Goal: Communication & Community: Participate in discussion

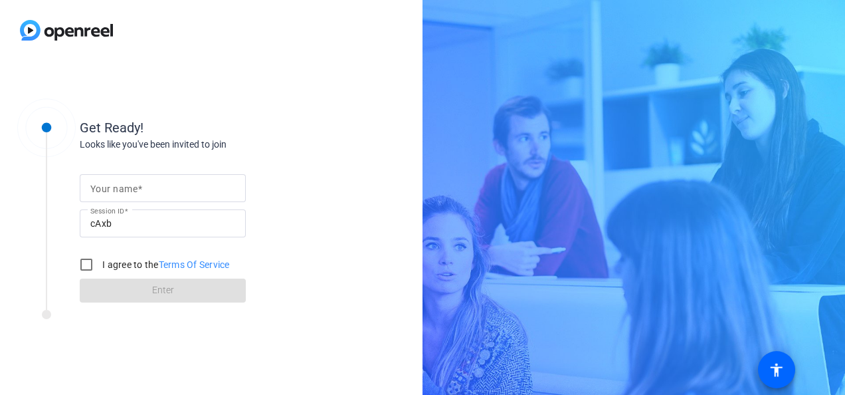
click at [162, 191] on input "Your name" at bounding box center [162, 188] width 145 height 16
type input "[PERSON_NAME]"
click at [86, 268] on input "I agree to the Terms Of Service" at bounding box center [86, 264] width 27 height 27
checkbox input "true"
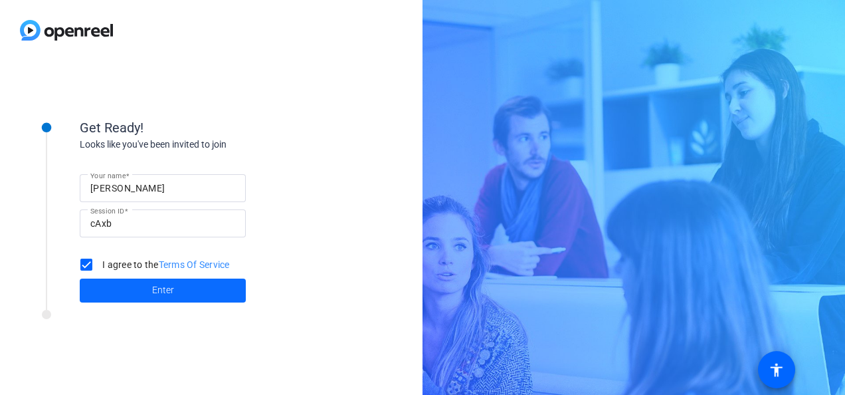
click at [151, 286] on span at bounding box center [163, 290] width 166 height 32
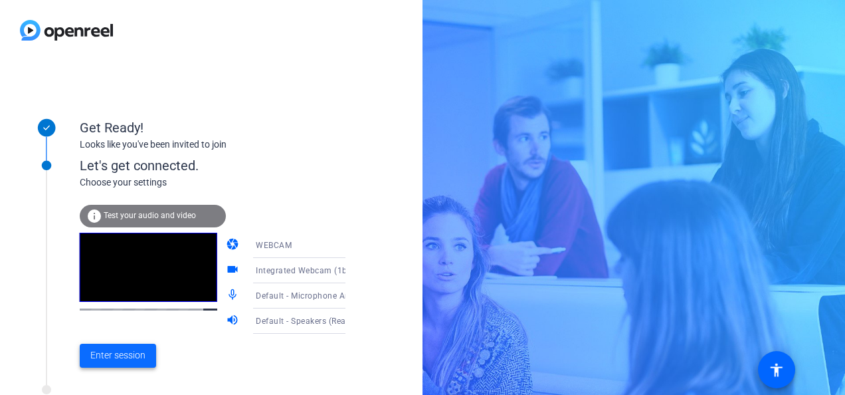
click at [130, 350] on span "Enter session" at bounding box center [117, 355] width 55 height 14
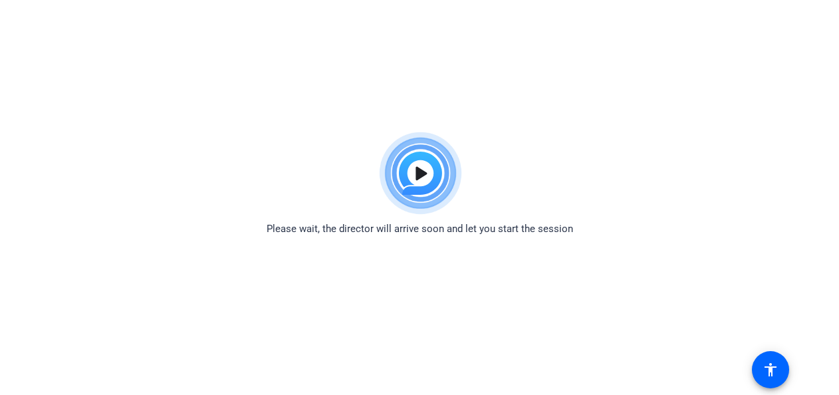
drag, startPoint x: 774, startPoint y: 364, endPoint x: 588, endPoint y: 339, distance: 187.7
click at [588, 339] on body "Accessibility Screen-Reader Guide, Feedback, and Issue Reporting | New window P…" at bounding box center [419, 323] width 839 height 395
click at [455, 340] on body "Accessibility Screen-Reader Guide, Feedback, and Issue Reporting | New window P…" at bounding box center [419, 323] width 839 height 395
drag, startPoint x: 455, startPoint y: 340, endPoint x: 583, endPoint y: 394, distance: 138.8
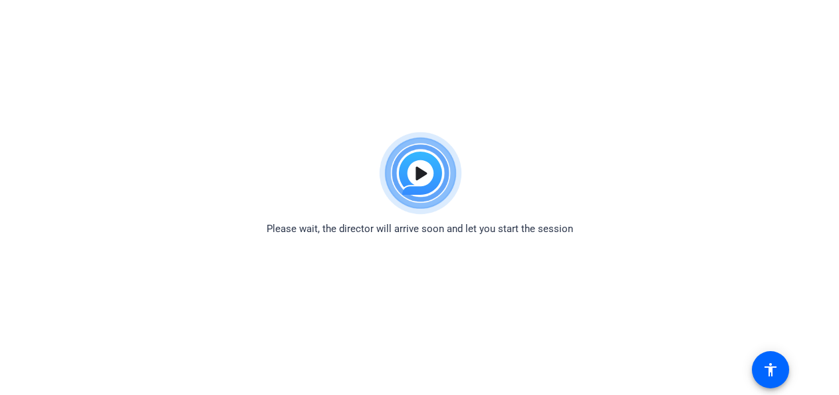
click at [583, 394] on html "Accessibility Screen-Reader Guide, Feedback, and Issue Reporting | New window P…" at bounding box center [419, 197] width 839 height 395
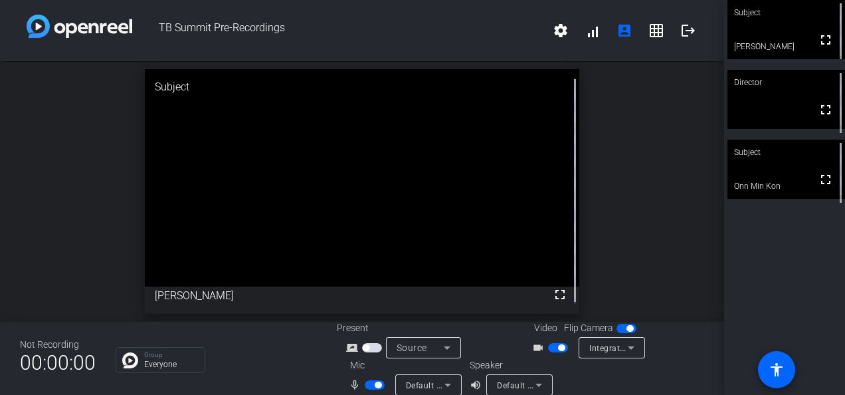
scroll to position [15, 0]
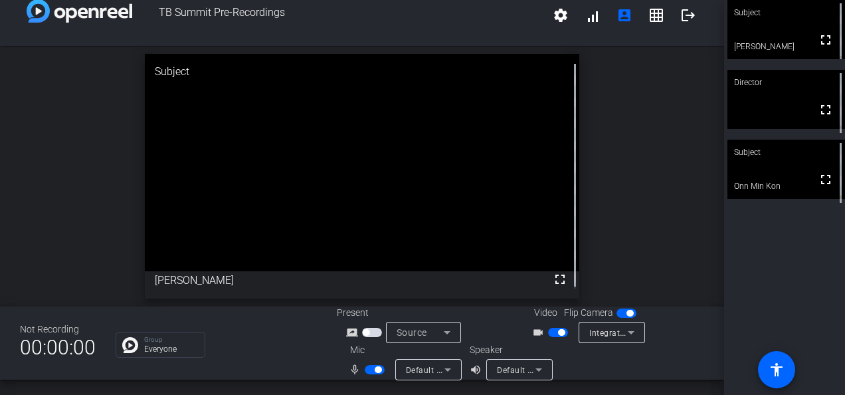
drag, startPoint x: 476, startPoint y: 364, endPoint x: 473, endPoint y: 372, distance: 9.3
click at [473, 372] on mat-icon "volume_up" at bounding box center [478, 370] width 16 height 16
drag, startPoint x: 534, startPoint y: 367, endPoint x: 574, endPoint y: 385, distance: 44.0
drag, startPoint x: 574, startPoint y: 385, endPoint x: 285, endPoint y: 374, distance: 289.4
click at [285, 374] on div "Not Recording 00:00:00 Group Everyone Present screen_share_outline Source Video…" at bounding box center [362, 342] width 724 height 73
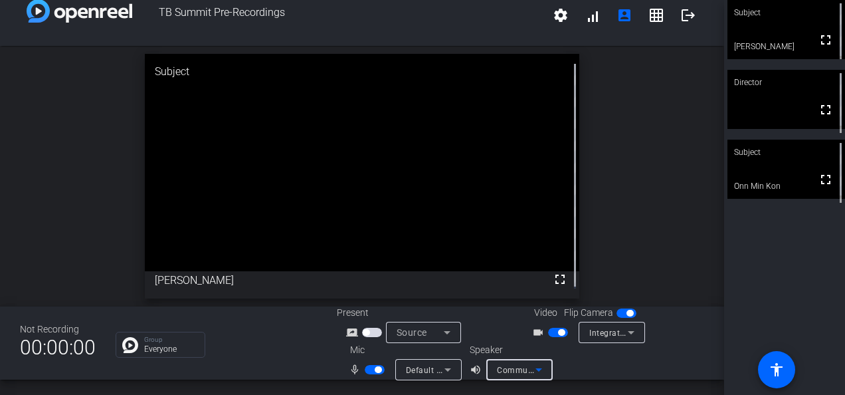
drag, startPoint x: 536, startPoint y: 366, endPoint x: 504, endPoint y: 362, distance: 31.5
click at [504, 362] on div "Communications - Speakers (Realtek(R) Audio)" at bounding box center [516, 370] width 39 height 17
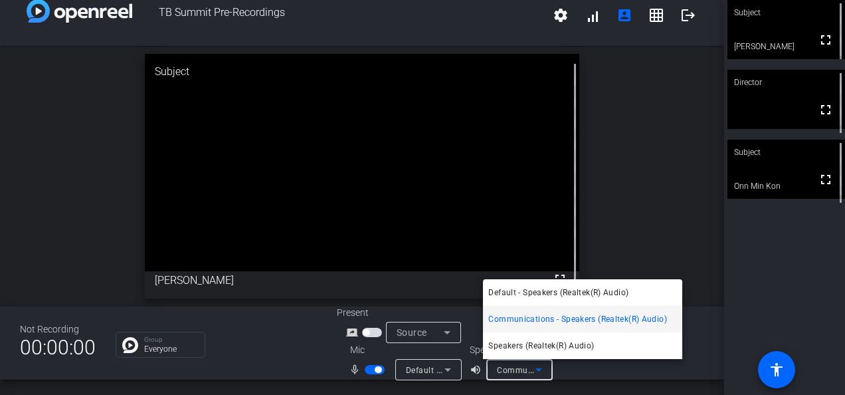
drag, startPoint x: 580, startPoint y: 376, endPoint x: 570, endPoint y: 384, distance: 12.3
click at [570, 384] on div at bounding box center [422, 197] width 845 height 395
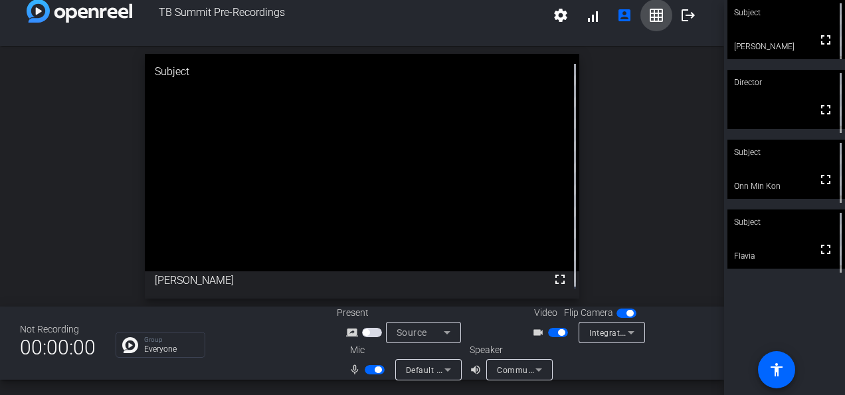
click at [651, 7] on mat-icon "grid_on" at bounding box center [657, 15] width 16 height 16
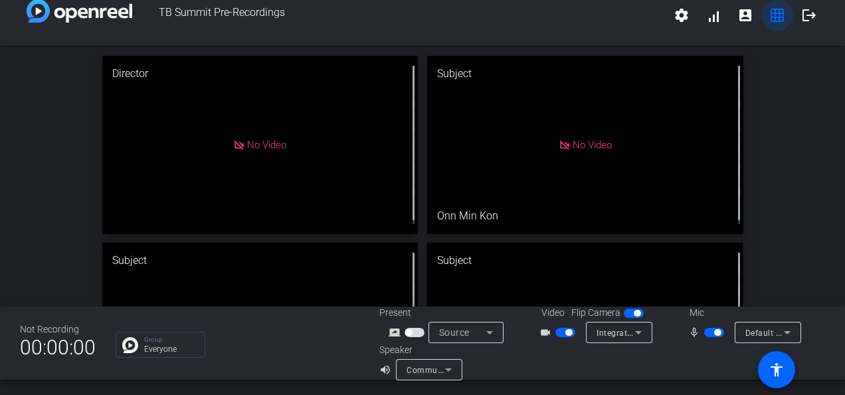
click at [773, 11] on mat-icon "grid_on" at bounding box center [778, 15] width 16 height 16
drag, startPoint x: 776, startPoint y: 18, endPoint x: 768, endPoint y: 11, distance: 10.3
drag, startPoint x: 768, startPoint y: 11, endPoint x: 743, endPoint y: 7, distance: 25.6
click at [743, 7] on span at bounding box center [746, 15] width 32 height 32
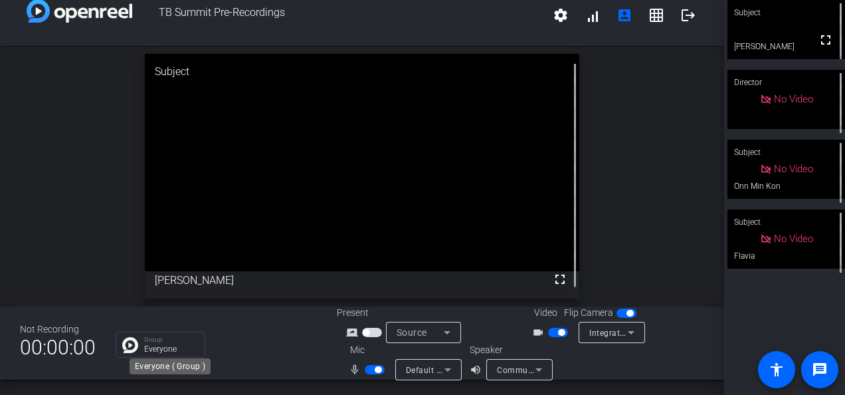
click at [162, 342] on p "Group" at bounding box center [171, 339] width 54 height 7
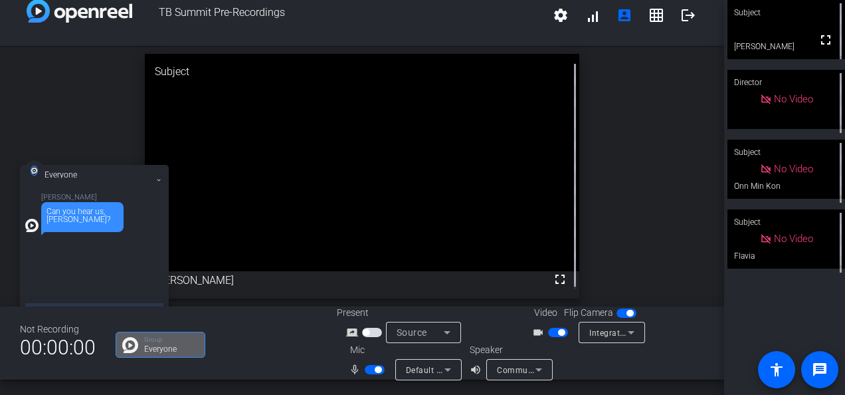
click at [48, 257] on div "[PERSON_NAME] Can you hear us, [PERSON_NAME]?" at bounding box center [94, 249] width 138 height 113
click at [78, 297] on div "[PERSON_NAME] Can you hear us, [PERSON_NAME]?" at bounding box center [94, 249] width 138 height 113
click at [41, 257] on div "[PERSON_NAME] Can you hear us, [PERSON_NAME]?" at bounding box center [94, 249] width 138 height 113
click at [60, 295] on div "[PERSON_NAME] Can you hear us, [PERSON_NAME]?" at bounding box center [94, 249] width 138 height 113
click at [124, 298] on div "[PERSON_NAME] Can you hear us, [PERSON_NAME]?" at bounding box center [94, 249] width 138 height 113
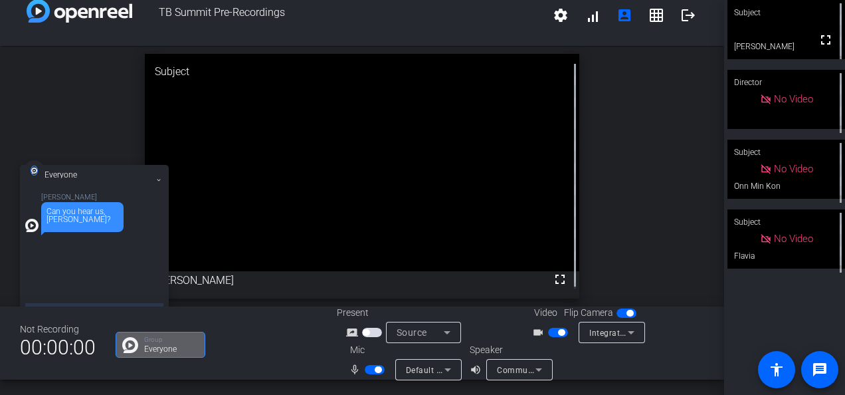
click at [138, 278] on div "[PERSON_NAME] Can you hear us, [PERSON_NAME]?" at bounding box center [94, 249] width 138 height 113
click at [74, 266] on div "[PERSON_NAME] Can you hear us, [PERSON_NAME]?" at bounding box center [94, 249] width 138 height 113
click at [122, 284] on div "[PERSON_NAME] Can you hear us, [PERSON_NAME]?" at bounding box center [94, 249] width 138 height 113
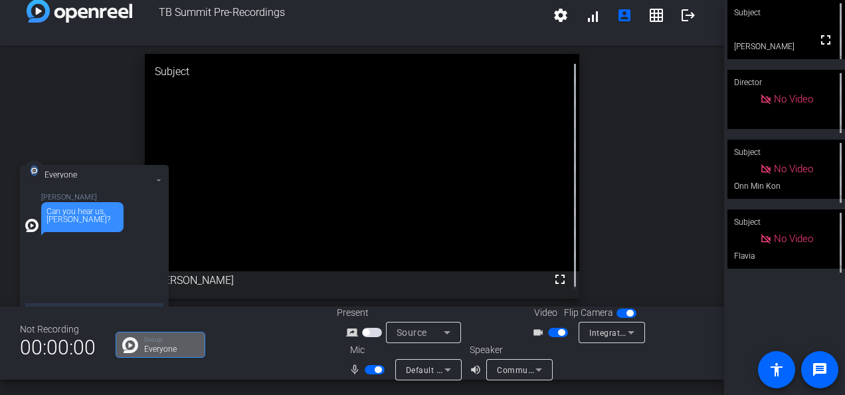
click at [122, 284] on div "[PERSON_NAME] Can you hear us, [PERSON_NAME]?" at bounding box center [94, 249] width 138 height 113
drag, startPoint x: 122, startPoint y: 284, endPoint x: 92, endPoint y: 242, distance: 52.4
click at [92, 242] on div "[PERSON_NAME] Can you hear us, [PERSON_NAME]?" at bounding box center [94, 249] width 138 height 113
click at [239, 349] on div "Group Everyone" at bounding box center [216, 345] width 201 height 26
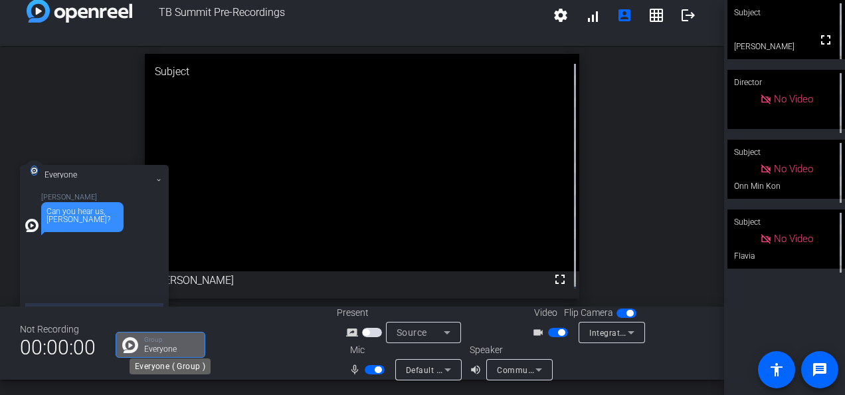
click at [179, 344] on div "Group Everyone" at bounding box center [171, 344] width 54 height 17
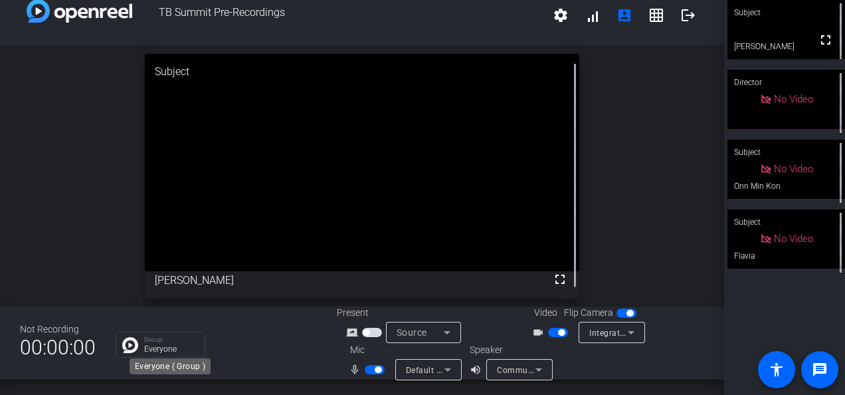
click at [179, 344] on div "Group Everyone" at bounding box center [171, 344] width 54 height 17
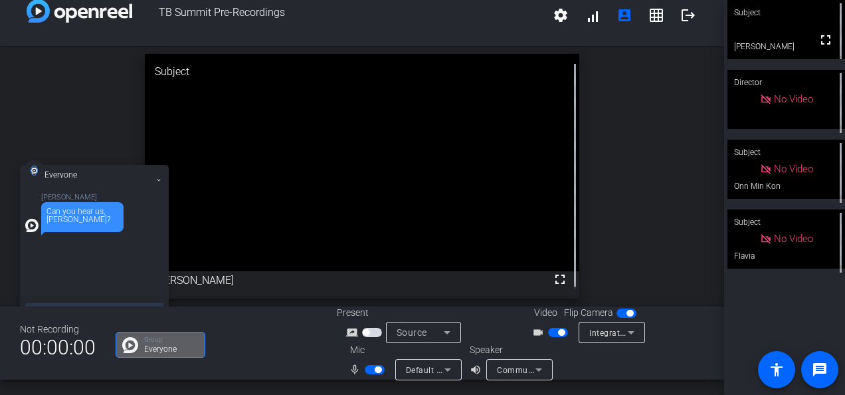
click at [44, 293] on div "[PERSON_NAME] Can you hear us, [PERSON_NAME]?" at bounding box center [94, 249] width 138 height 113
click at [820, 367] on mat-icon "message" at bounding box center [820, 370] width 16 height 16
click at [257, 357] on div "Not Recording 00:00:00 Group Everyone Present screen_share_outline Source Video…" at bounding box center [362, 342] width 724 height 73
drag, startPoint x: 829, startPoint y: 371, endPoint x: 817, endPoint y: 375, distance: 12.6
click at [817, 375] on mat-icon "message" at bounding box center [820, 370] width 16 height 16
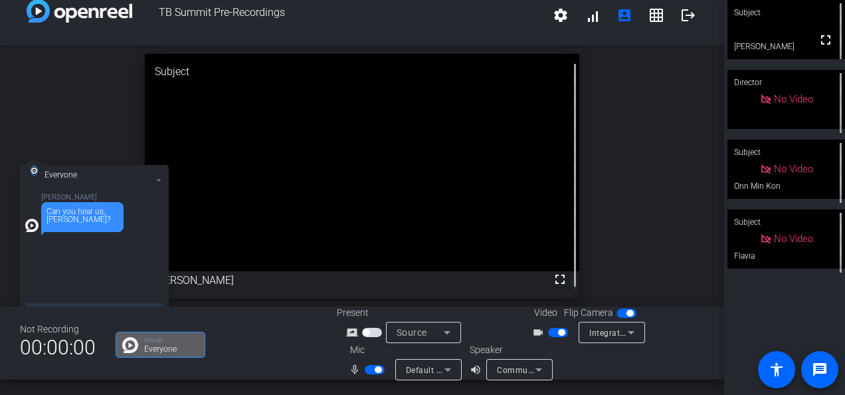
click at [55, 279] on div "[PERSON_NAME] Can you hear us, [PERSON_NAME]?" at bounding box center [94, 249] width 138 height 113
click at [35, 169] on img at bounding box center [34, 170] width 7 height 10
click at [29, 223] on img at bounding box center [31, 225] width 13 height 13
click at [161, 181] on icon at bounding box center [158, 179] width 5 height 5
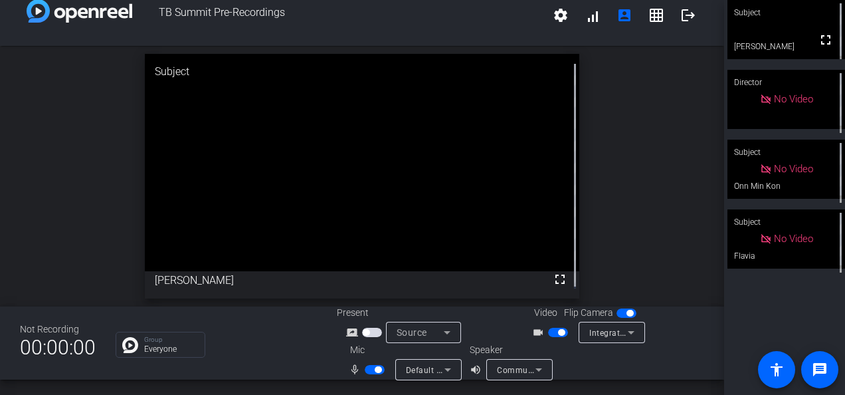
click at [139, 342] on div "Group Everyone" at bounding box center [161, 345] width 90 height 26
